Goal: Task Accomplishment & Management: Manage account settings

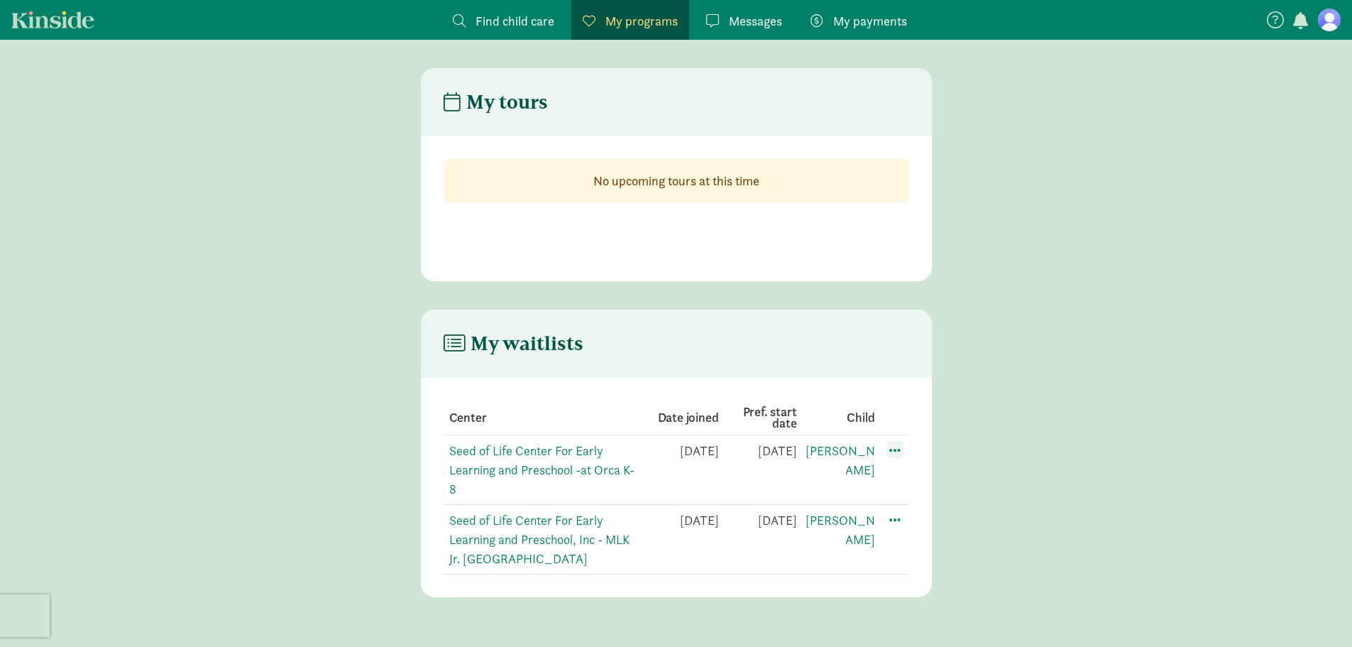
click at [899, 449] on span at bounding box center [894, 449] width 17 height 17
click at [904, 477] on div "Edit preferences" at bounding box center [945, 481] width 128 height 31
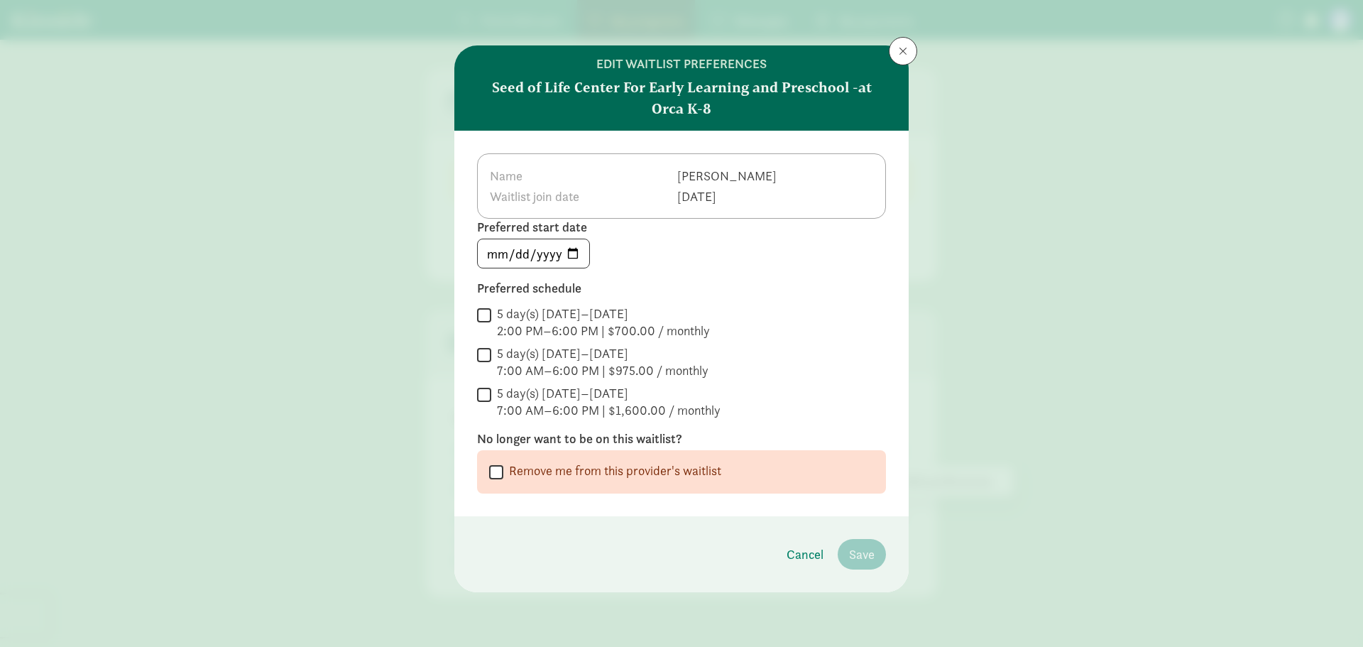
click at [498, 474] on input "Remove me from this provider's waitlist" at bounding box center [496, 471] width 14 height 19
checkbox input "true"
click at [759, 546] on span "Remove me from the waitlist" at bounding box center [797, 553] width 154 height 19
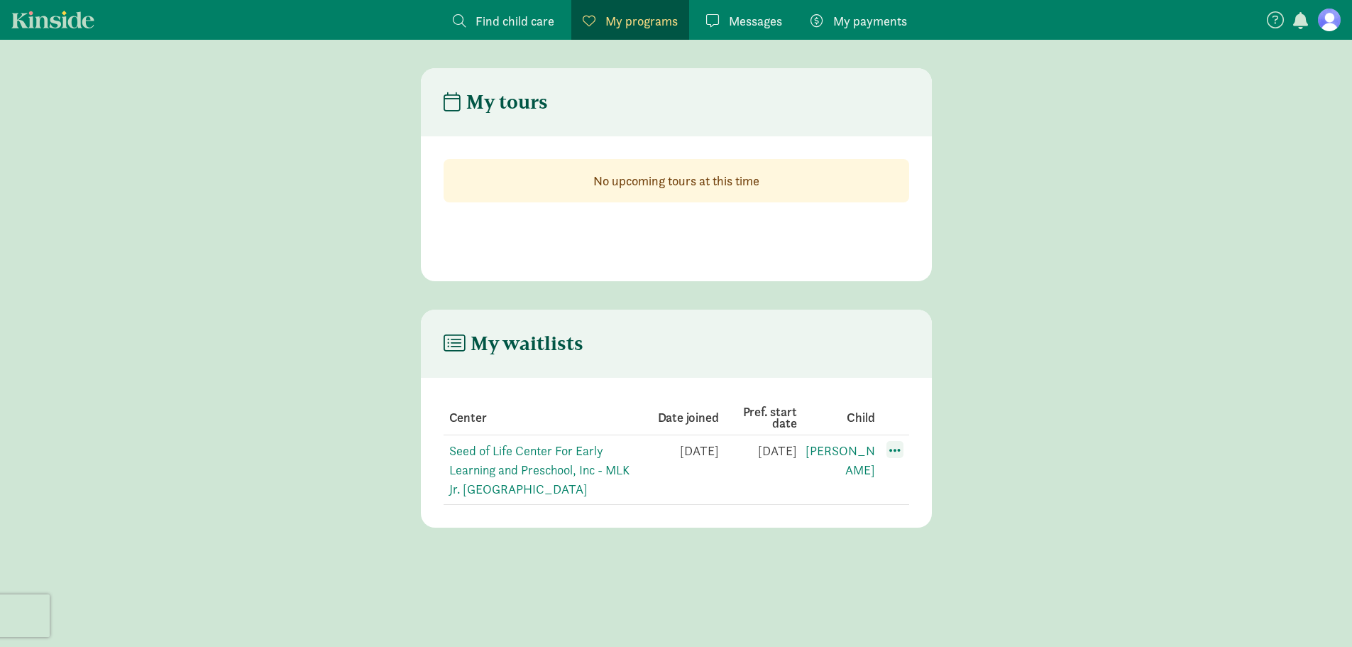
click at [903, 449] on span at bounding box center [894, 449] width 17 height 17
click at [909, 482] on div "Edit preferences" at bounding box center [945, 481] width 128 height 31
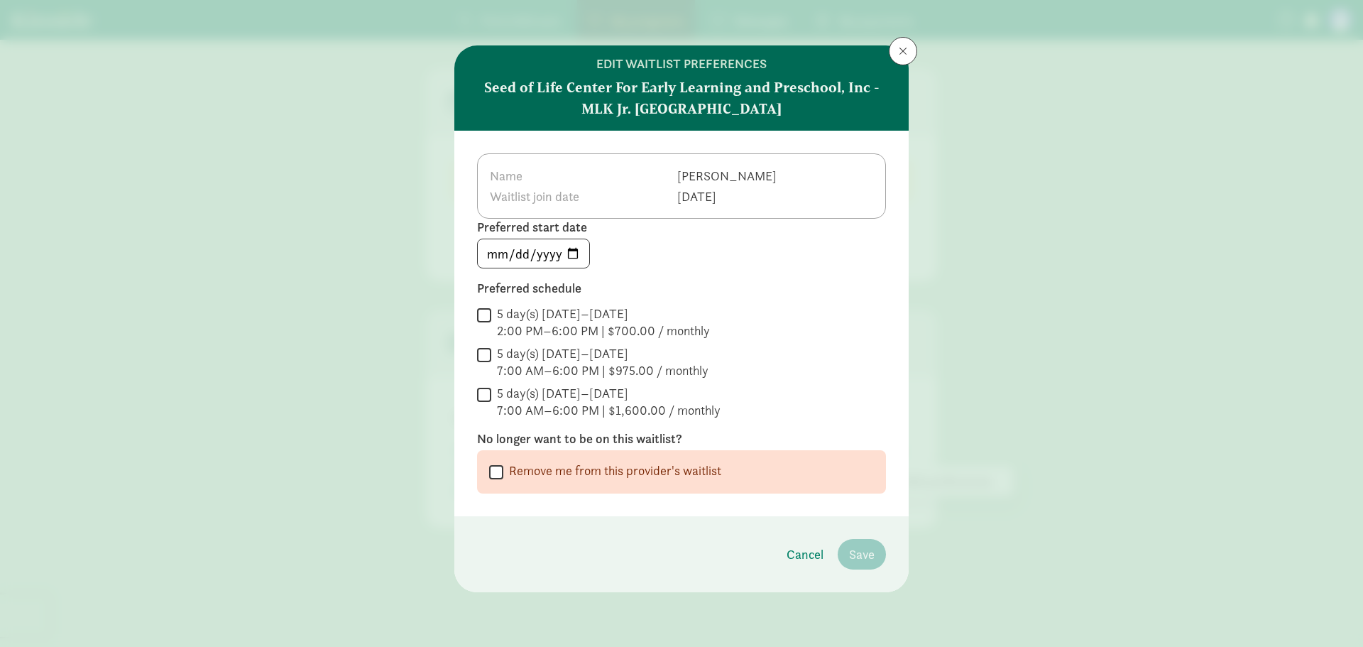
click at [491, 471] on input "Remove me from this provider's waitlist" at bounding box center [496, 471] width 14 height 19
checkbox input "true"
click at [796, 552] on span "Remove me from the waitlist" at bounding box center [797, 553] width 154 height 19
